Goal: Information Seeking & Learning: Learn about a topic

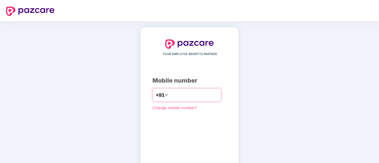
click at [215, 93] on input "number" at bounding box center [193, 94] width 49 height 9
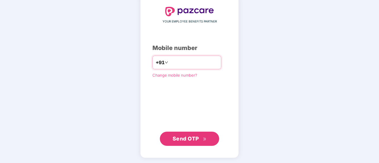
type input "**********"
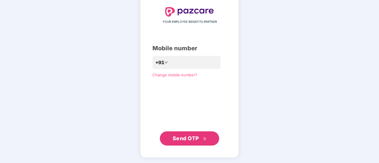
click at [202, 140] on span "Send OTP" at bounding box center [189, 139] width 34 height 8
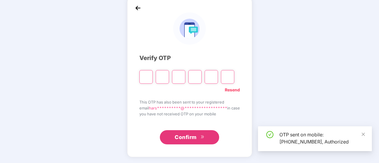
scroll to position [30, 0]
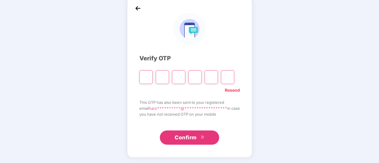
type input "*"
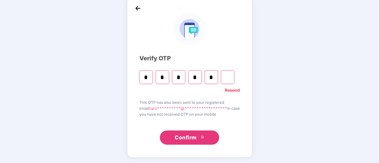
type input "*"
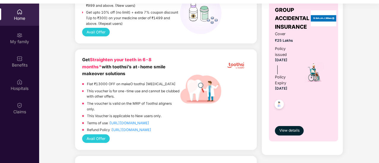
scroll to position [245, 0]
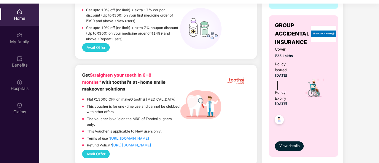
click at [341, 87] on div "1b - Group Health Insurance Cover ₹8 Lakhs Policy issued [DATE] Policy Expiry […" at bounding box center [303, 9] width 79 height 309
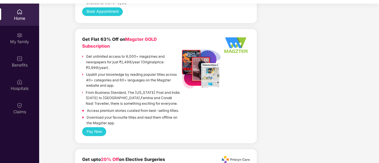
scroll to position [1058, 0]
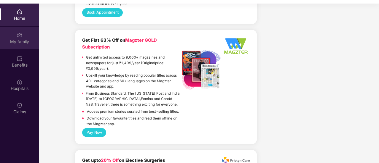
click at [16, 36] on div "My family" at bounding box center [19, 38] width 39 height 22
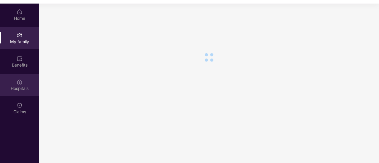
click at [24, 88] on div "Hospitals" at bounding box center [19, 89] width 39 height 6
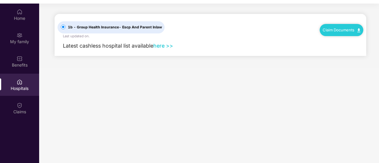
click at [167, 45] on link "here >>" at bounding box center [163, 46] width 20 height 6
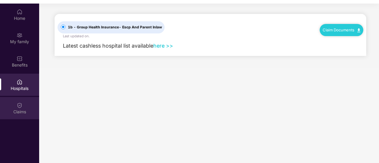
click at [28, 106] on div "Claims" at bounding box center [19, 108] width 39 height 22
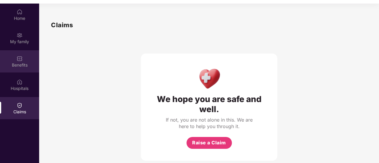
click at [23, 61] on div "Benefits" at bounding box center [19, 61] width 39 height 22
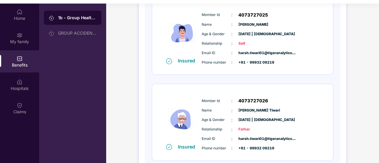
scroll to position [122, 0]
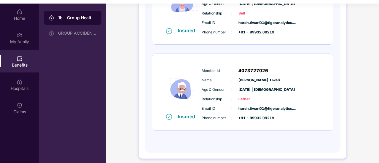
click at [209, 91] on span "Age & Gender" at bounding box center [217, 90] width 30 height 6
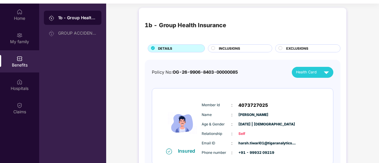
scroll to position [1, 0]
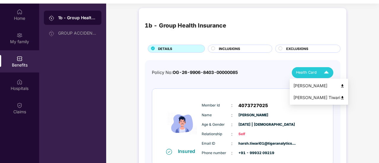
click at [324, 70] on img at bounding box center [326, 73] width 10 height 10
click at [340, 97] on img at bounding box center [342, 98] width 4 height 4
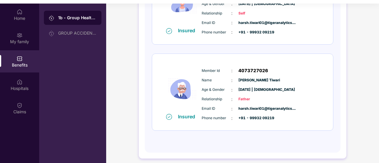
scroll to position [122, 0]
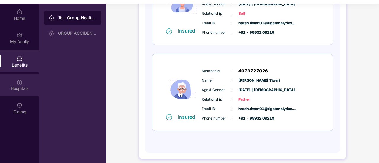
click at [21, 84] on img at bounding box center [20, 82] width 6 height 6
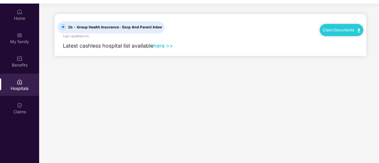
scroll to position [0, 0]
click at [15, 27] on div "My family" at bounding box center [19, 38] width 39 height 22
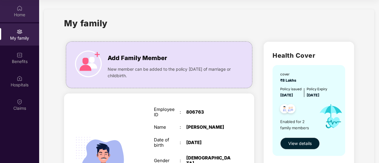
click at [21, 10] on img at bounding box center [20, 8] width 6 height 6
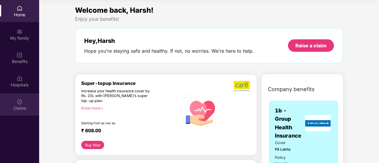
click at [20, 99] on img at bounding box center [20, 102] width 6 height 6
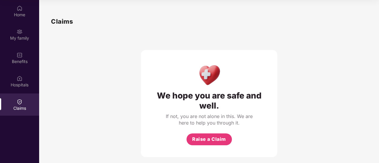
scroll to position [6, 0]
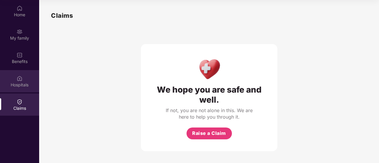
click at [24, 81] on div "Hospitals" at bounding box center [19, 81] width 39 height 22
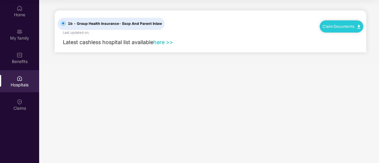
click at [153, 44] on span "Latest cashless hospital list available" at bounding box center [108, 42] width 90 height 6
click at [161, 44] on link "here >>" at bounding box center [163, 42] width 20 height 6
click at [162, 43] on link "here >>" at bounding box center [163, 42] width 20 height 6
